Goal: Transaction & Acquisition: Purchase product/service

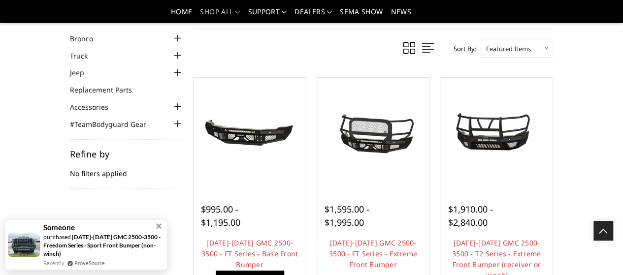
scroll to position [17, 0]
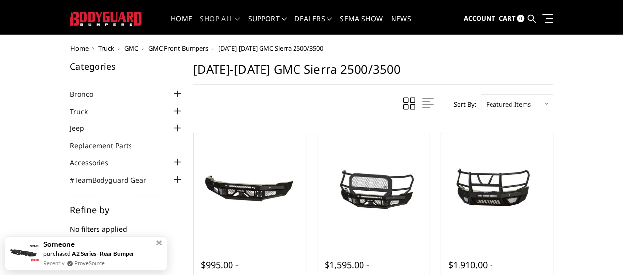
click at [148, 46] on span "GMC Front Bumpers" at bounding box center [178, 48] width 60 height 9
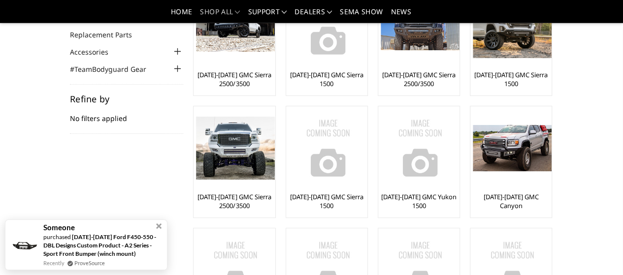
scroll to position [79, 0]
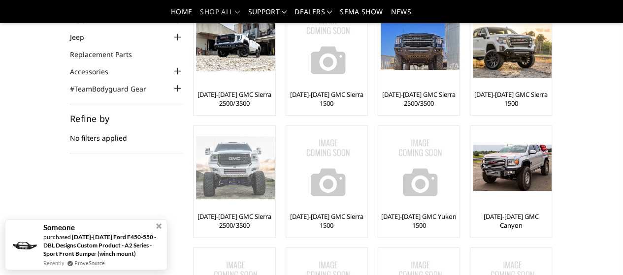
click at [275, 136] on img at bounding box center [235, 167] width 79 height 63
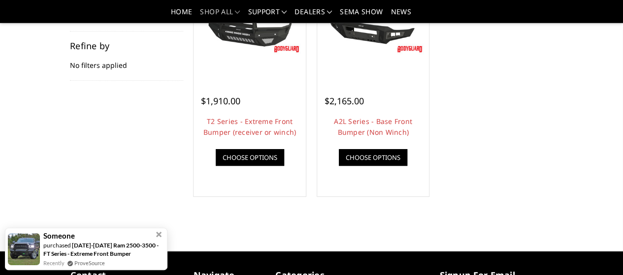
scroll to position [149, 0]
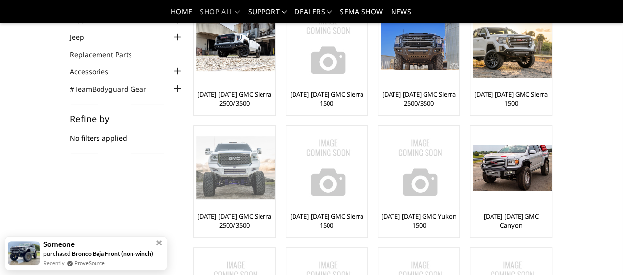
click at [275, 136] on img at bounding box center [235, 167] width 79 height 63
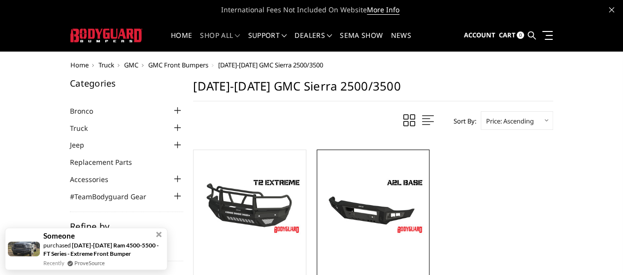
click at [0, 0] on img at bounding box center [0, 0] width 0 height 0
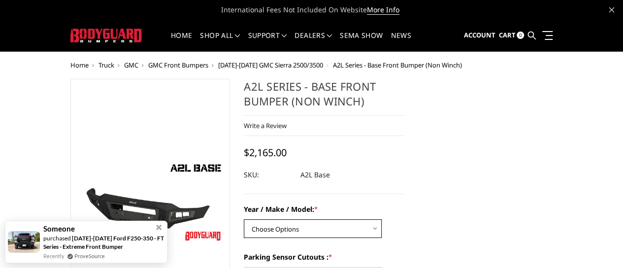
click at [321, 224] on select "Choose Options Chevrolet 15-19 2500 / 3500 Chevrolet 19-21 1500 Chevrolet 15-20…" at bounding box center [313, 228] width 138 height 19
select select "4298"
click at [244, 219] on select "Choose Options Chevrolet 15-19 2500 / 3500 Chevrolet 19-21 1500 Chevrolet 15-20…" at bounding box center [313, 228] width 138 height 19
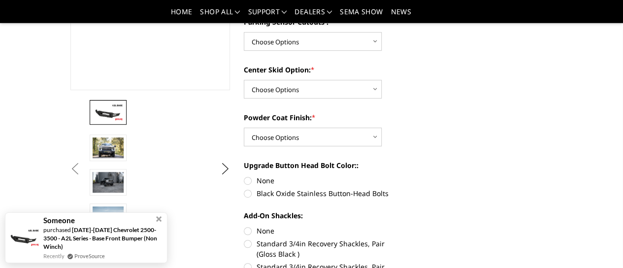
scroll to position [216, 0]
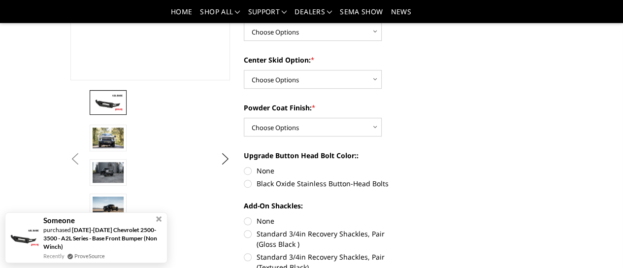
click at [519, 149] on img at bounding box center [534, 138] width 31 height 21
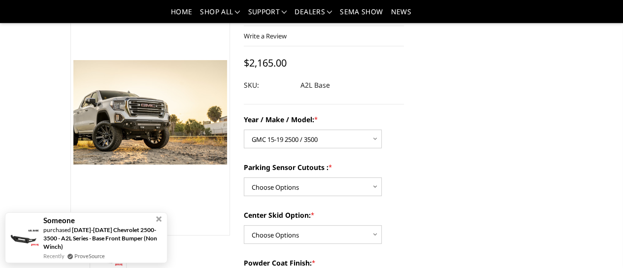
scroll to position [53, 0]
